Goal: Task Accomplishment & Management: Manage account settings

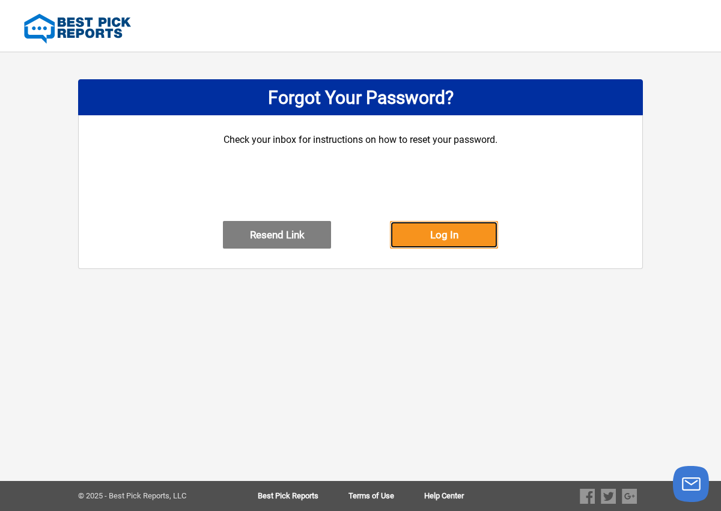
click at [436, 249] on button "Log In" at bounding box center [444, 235] width 108 height 28
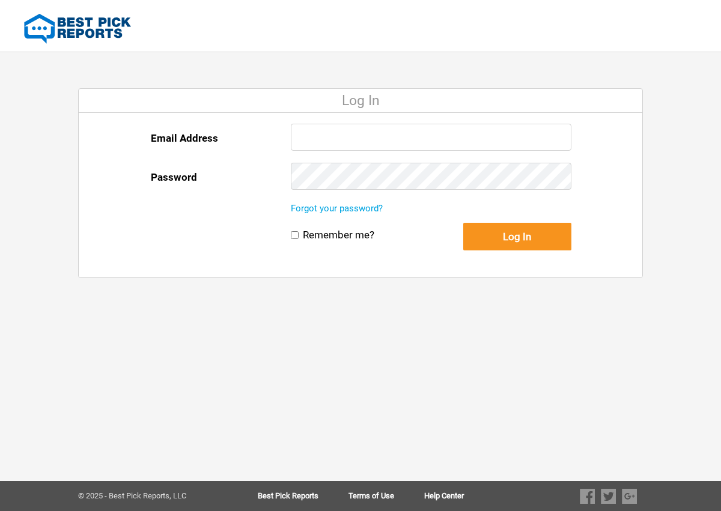
click at [402, 141] on input "Email Address" at bounding box center [431, 137] width 281 height 27
type input "[EMAIL_ADDRESS][DOMAIN_NAME]"
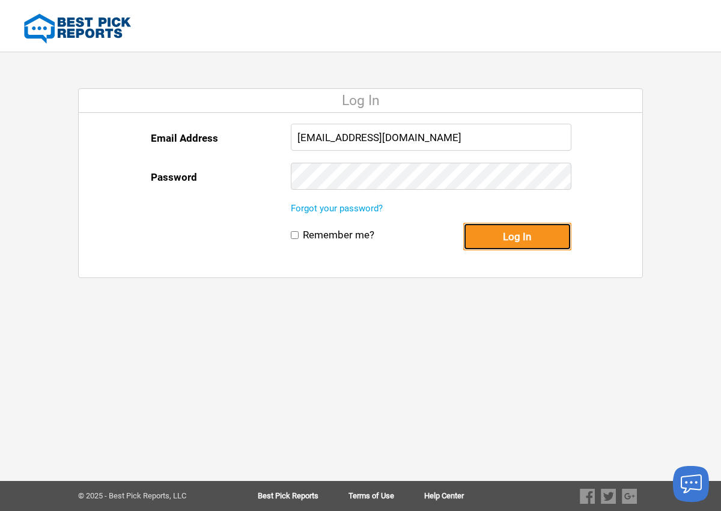
click at [532, 236] on button "Log In" at bounding box center [517, 237] width 108 height 28
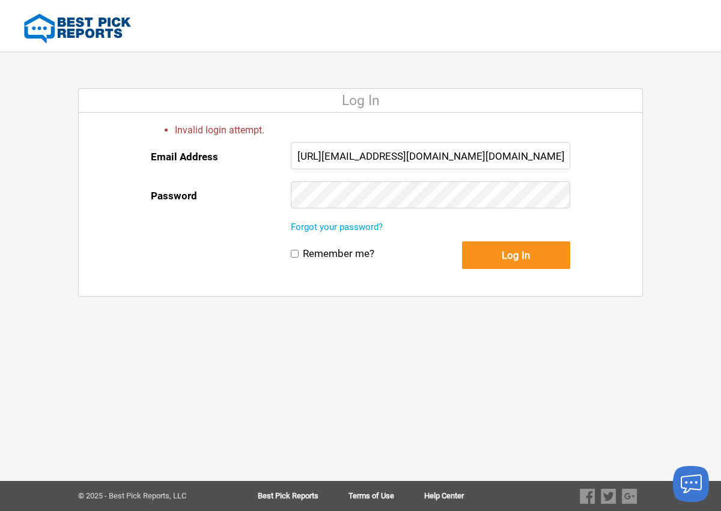
type input "[EMAIL_ADDRESS][DOMAIN_NAME]"
drag, startPoint x: 417, startPoint y: 154, endPoint x: 228, endPoint y: 144, distance: 189.5
click at [228, 144] on div "Email Address billing@achgroupllc.com Password" at bounding box center [360, 181] width 419 height 78
click at [371, 225] on link "Forgot your password?" at bounding box center [337, 227] width 92 height 11
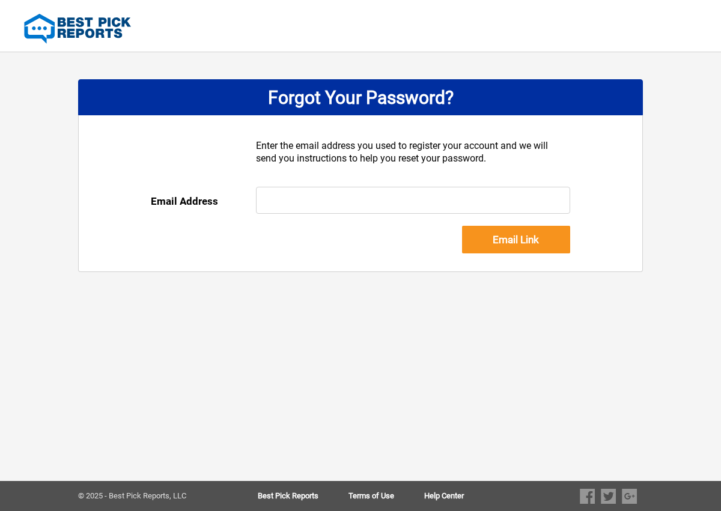
click at [371, 199] on input "text" at bounding box center [413, 200] width 315 height 27
paste input "billing@achgroupllc.com"
type input "[EMAIL_ADDRESS][DOMAIN_NAME]"
click at [515, 255] on div "Email Link" at bounding box center [516, 249] width 108 height 46
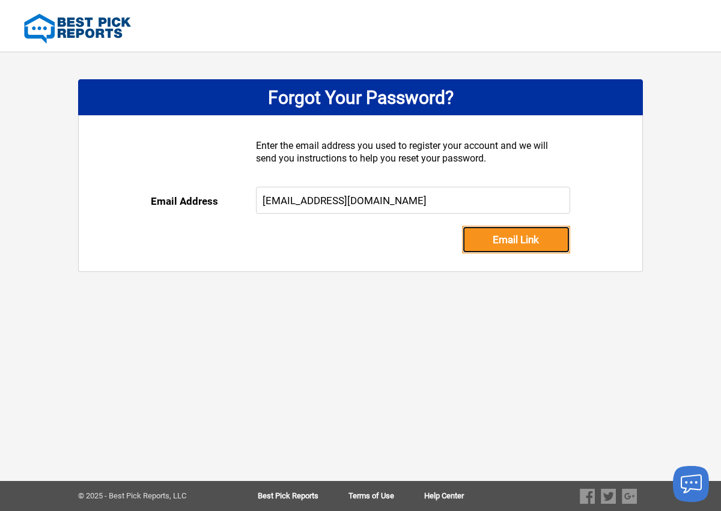
click at [513, 245] on input "Email Link" at bounding box center [516, 240] width 108 height 28
